Goal: Information Seeking & Learning: Learn about a topic

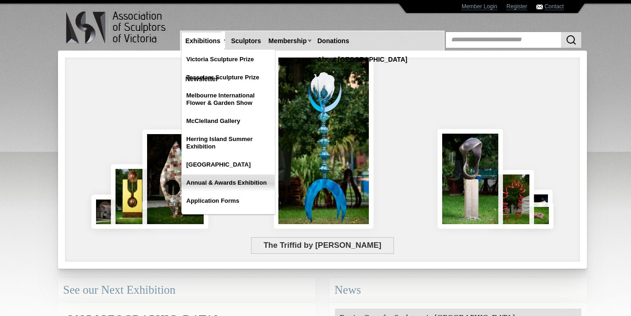
click at [221, 181] on link "Annual & Awards Exhibition" at bounding box center [228, 183] width 93 height 17
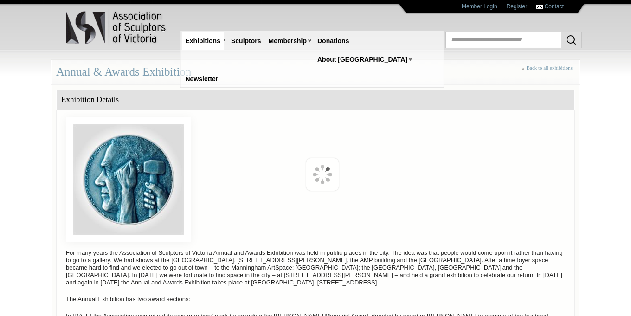
scroll to position [406, 0]
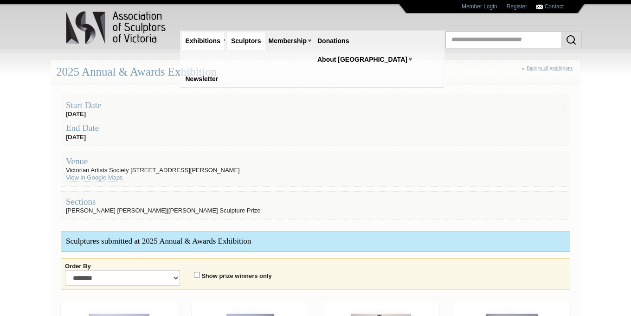
click at [254, 41] on link "Sculptors" at bounding box center [247, 41] width 38 height 17
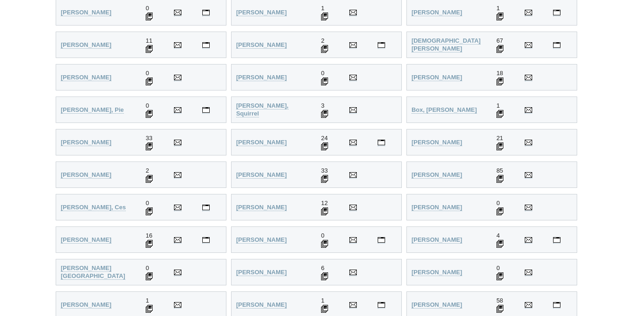
scroll to position [450, 0]
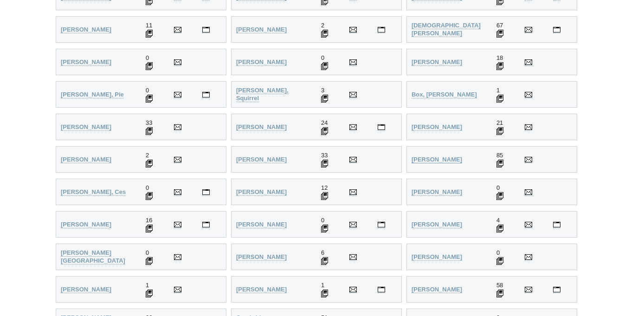
click at [428, 158] on strong "[PERSON_NAME]" at bounding box center [437, 159] width 51 height 7
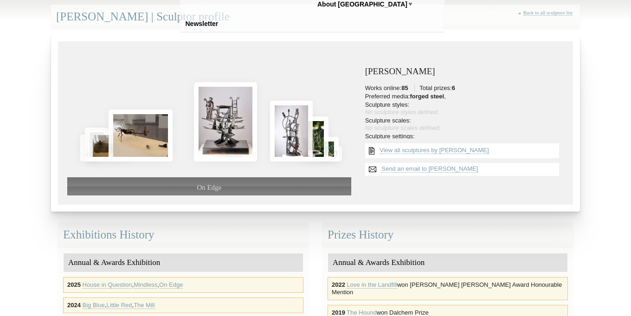
scroll to position [65, 0]
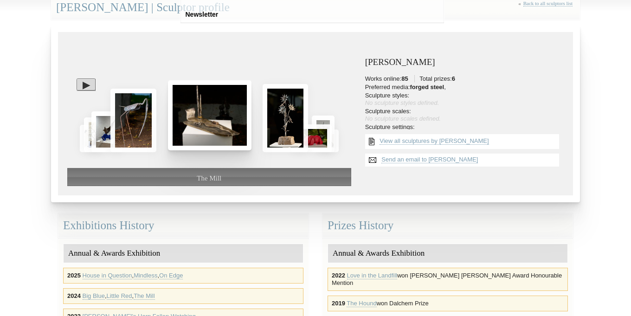
click at [207, 119] on img at bounding box center [210, 115] width 84 height 70
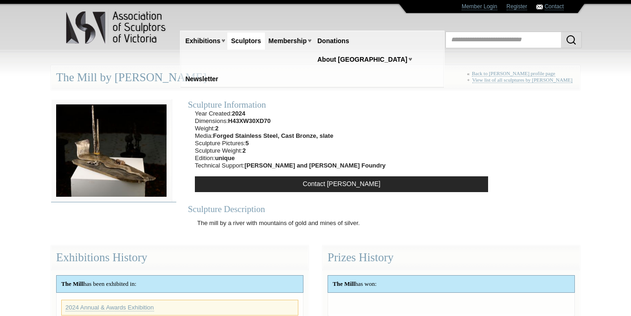
click at [130, 159] on img at bounding box center [111, 150] width 121 height 103
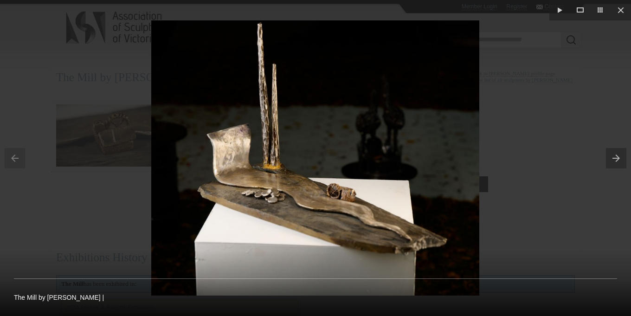
click at [349, 194] on img at bounding box center [315, 157] width 328 height 275
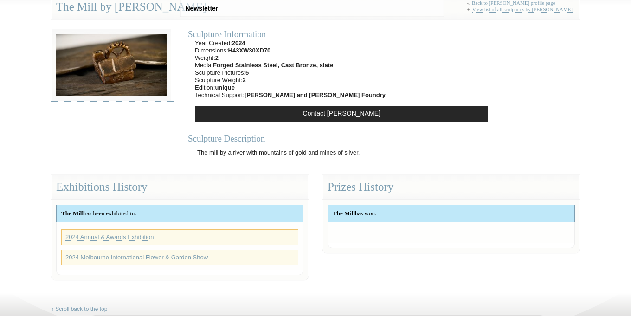
scroll to position [167, 0]
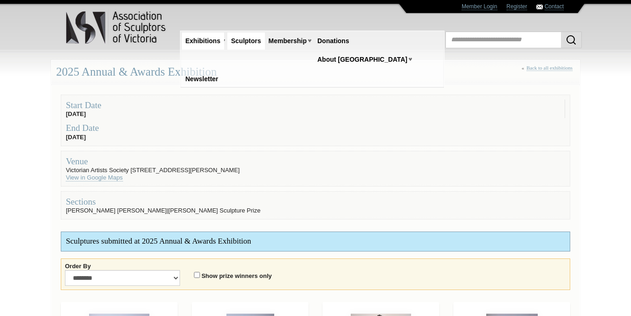
click at [248, 41] on link "Sculptors" at bounding box center [247, 41] width 38 height 17
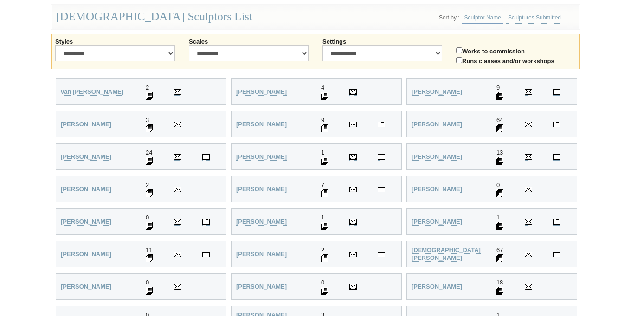
scroll to position [227, 0]
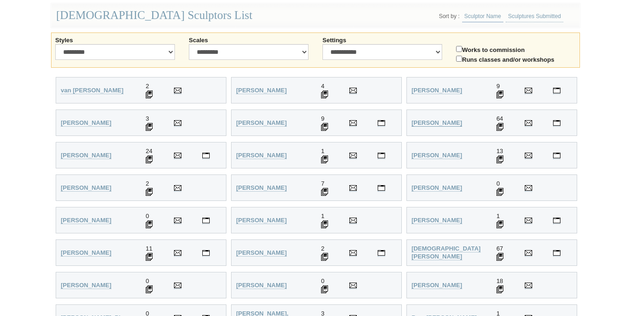
click at [422, 124] on strong "[PERSON_NAME]" at bounding box center [437, 122] width 51 height 7
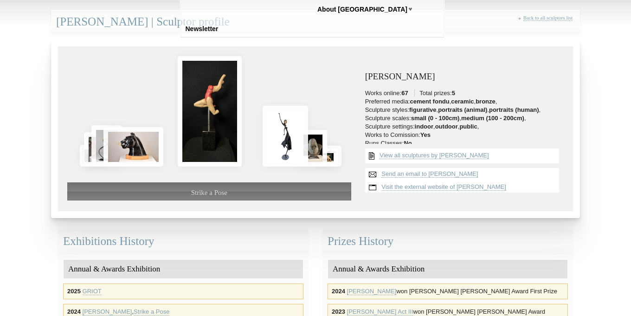
scroll to position [67, 0]
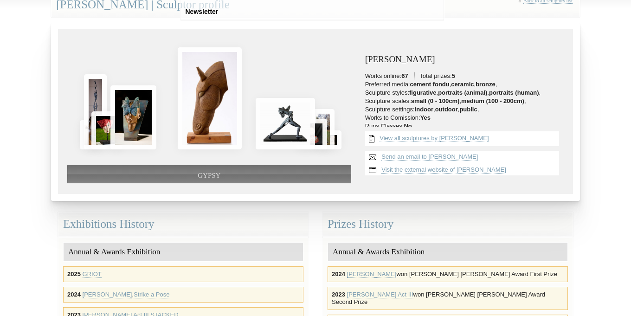
click at [336, 30] on div "GYPSY 67" at bounding box center [315, 111] width 529 height 179
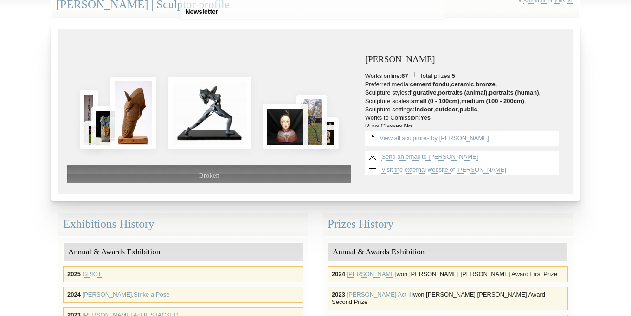
scroll to position [0, 0]
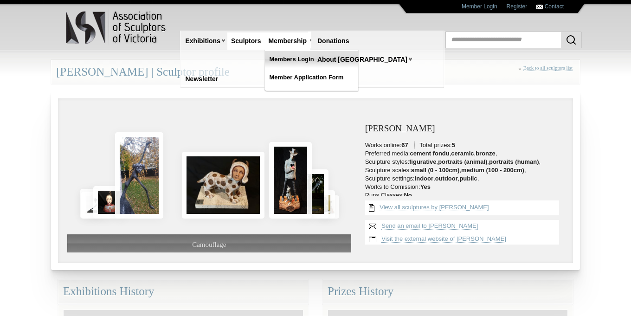
click at [290, 58] on link "Members Login" at bounding box center [311, 59] width 93 height 17
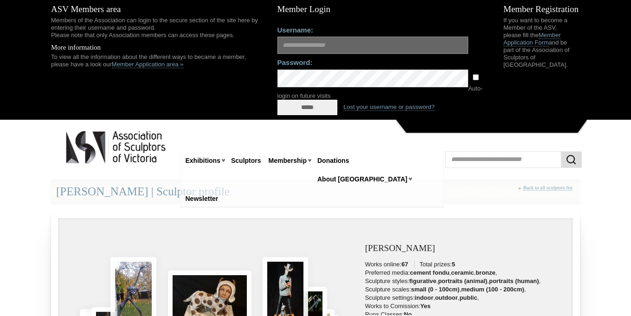
type input "**********"
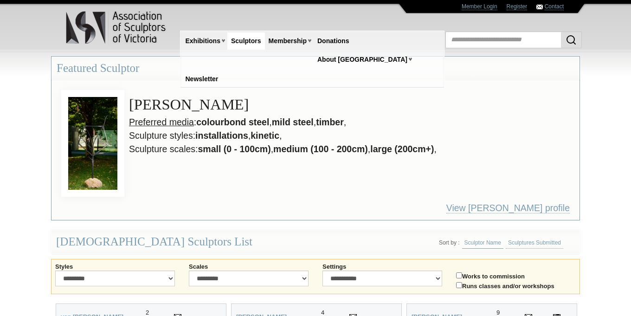
scroll to position [227, 0]
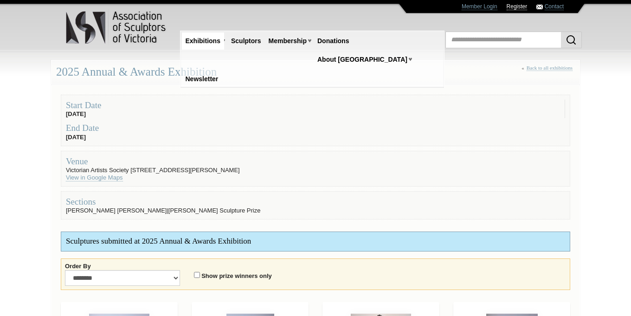
click at [523, 5] on link "Register" at bounding box center [517, 6] width 21 height 7
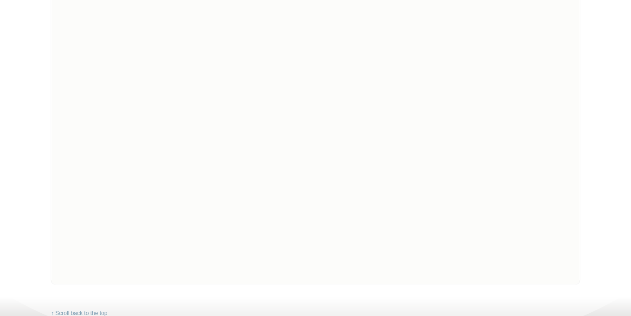
scroll to position [153, 0]
